Goal: Task Accomplishment & Management: Manage account settings

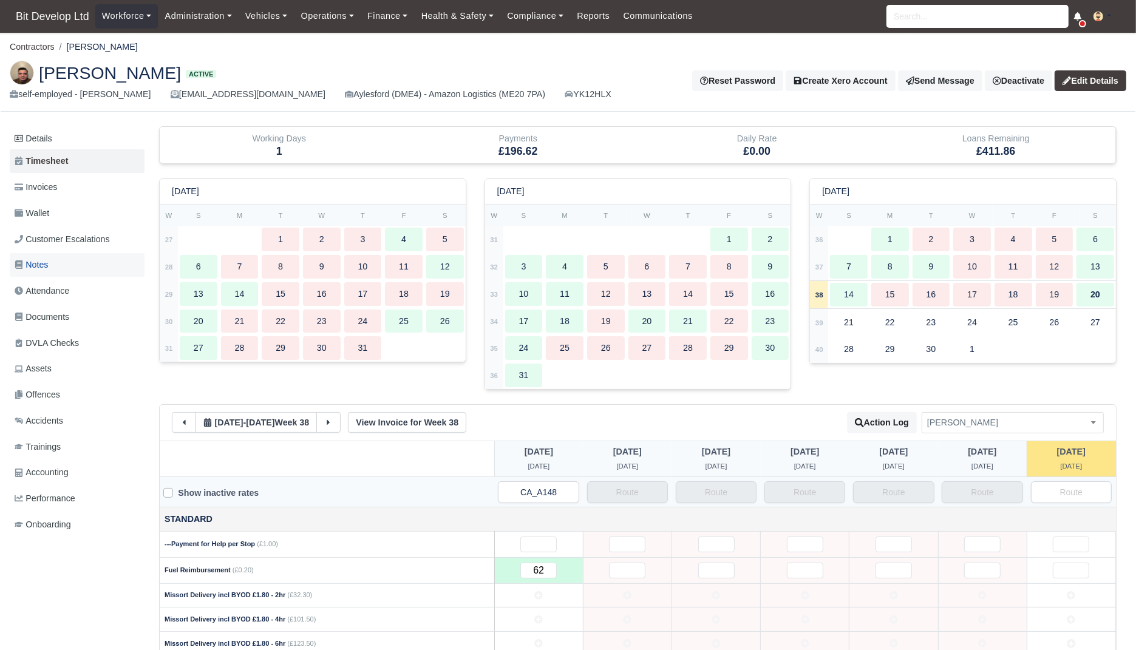
click at [74, 262] on link "Notes" at bounding box center [77, 265] width 135 height 24
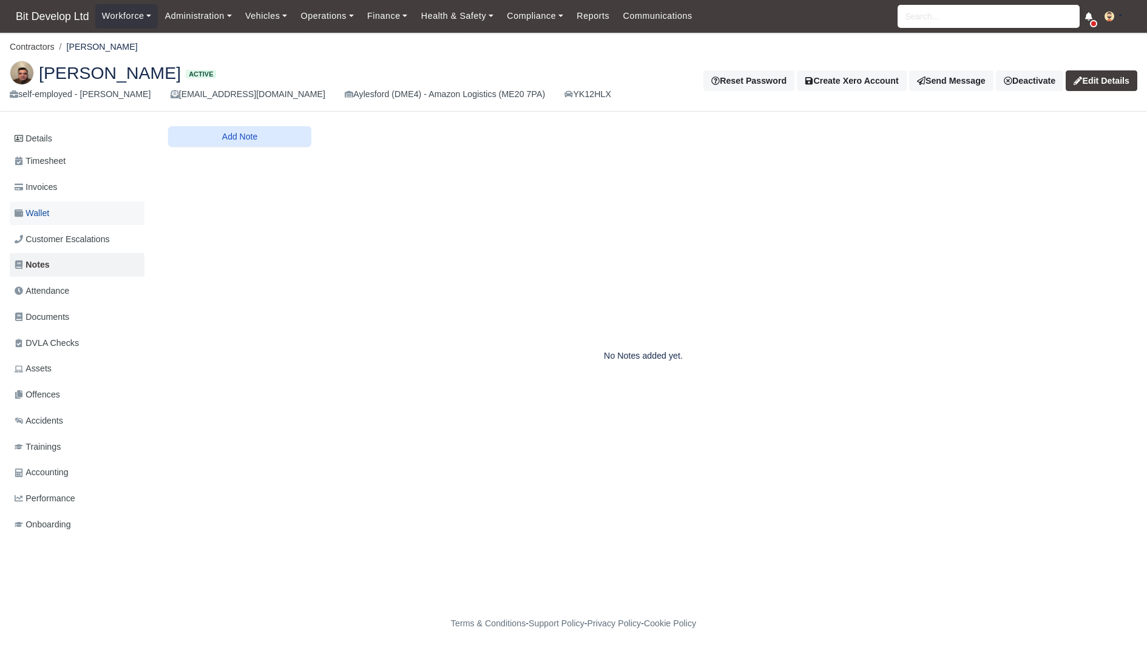
click at [58, 215] on link "Wallet" at bounding box center [77, 213] width 135 height 24
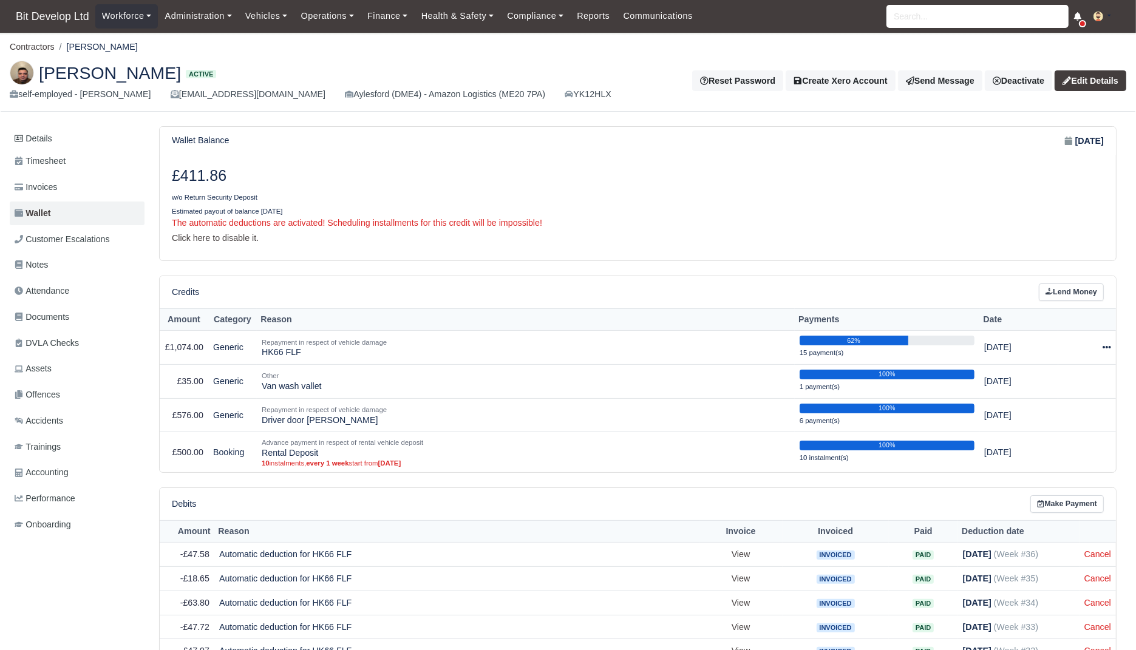
drag, startPoint x: 231, startPoint y: 178, endPoint x: 168, endPoint y: 181, distance: 63.2
click at [168, 181] on div "£411.86 w/o Return Security Deposit" at bounding box center [400, 185] width 475 height 37
copy h3 "£411.86"
click at [72, 141] on link "Details" at bounding box center [77, 138] width 135 height 22
click at [66, 160] on span "Timesheet" at bounding box center [40, 161] width 51 height 14
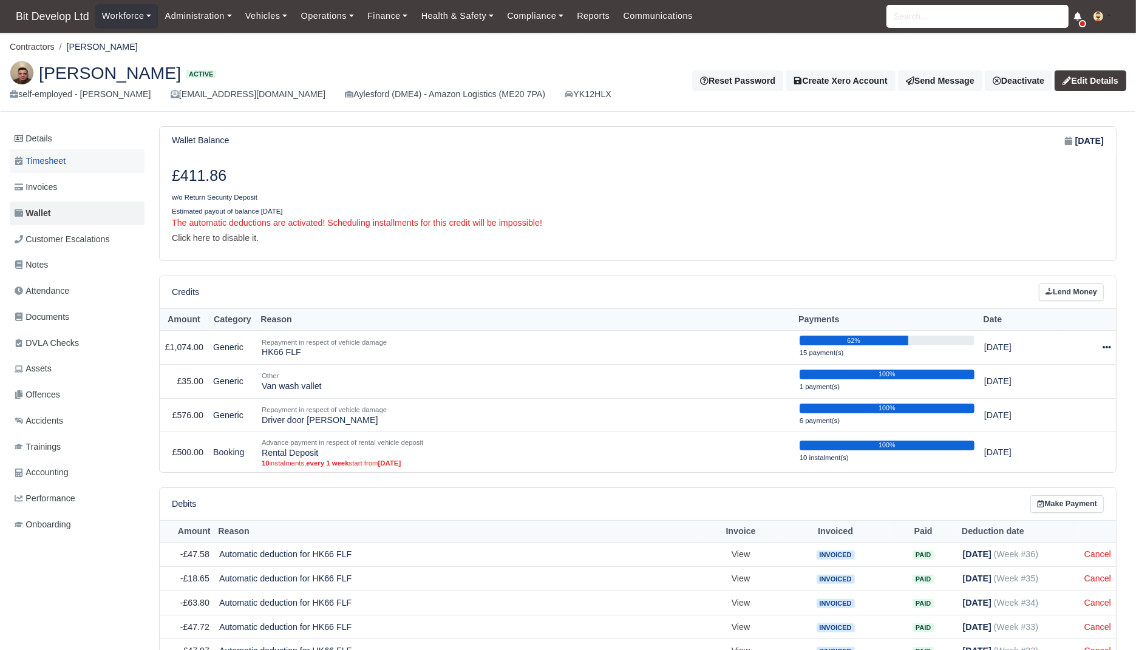
click at [58, 168] on span "Timesheet" at bounding box center [40, 161] width 51 height 14
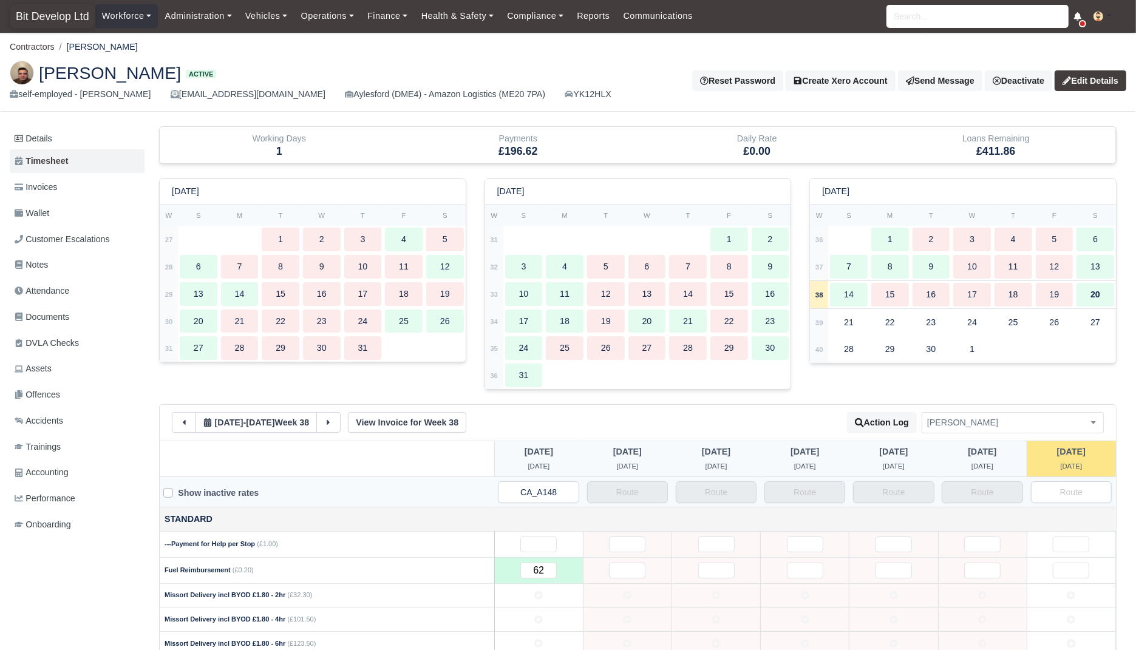
click at [89, 18] on span "Bit Develop Ltd" at bounding box center [53, 16] width 86 height 24
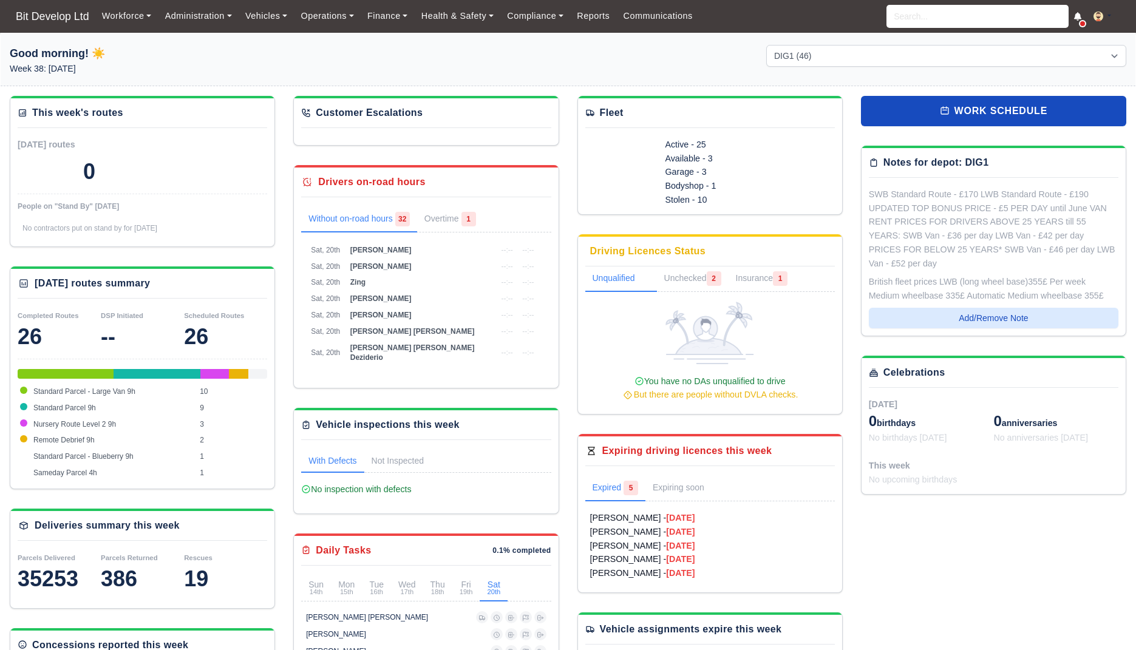
select select "2"
click at [399, 20] on link "Finance" at bounding box center [388, 16] width 54 height 24
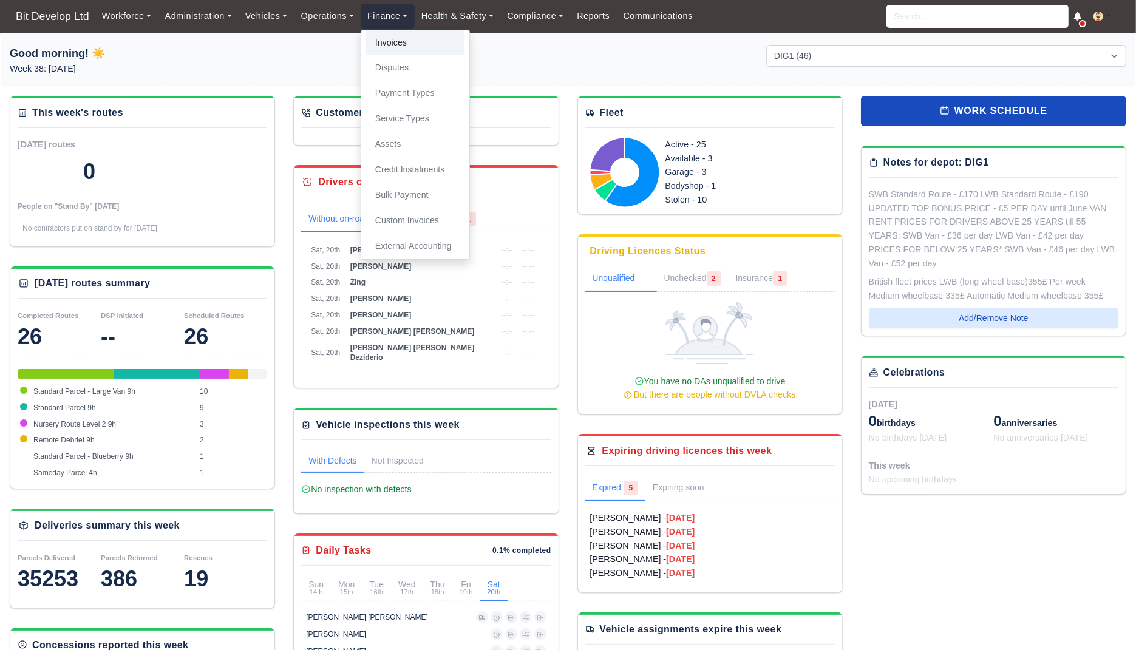
click at [399, 44] on link "Invoices" at bounding box center [415, 42] width 98 height 25
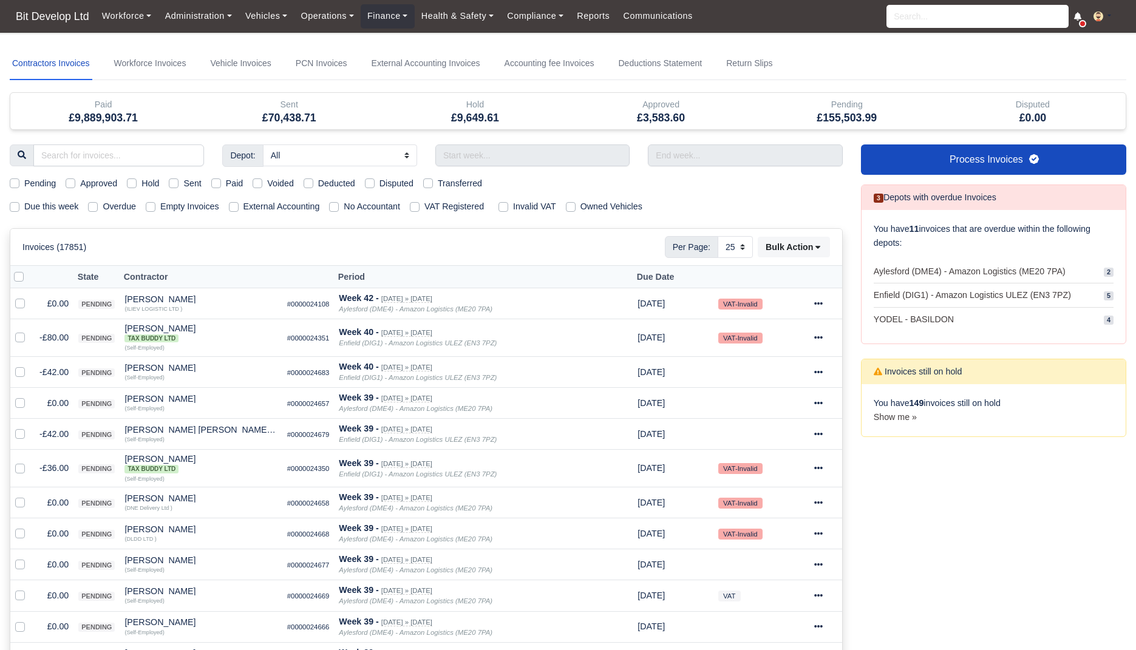
select select "25"
click at [69, 203] on label "Due this week" at bounding box center [51, 207] width 54 height 14
click at [19, 203] on input "Due this week" at bounding box center [15, 205] width 10 height 10
checkbox input "true"
